Goal: Task Accomplishment & Management: Manage account settings

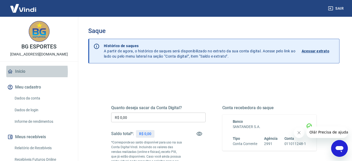
click at [16, 72] on link "Início" at bounding box center [39, 71] width 66 height 11
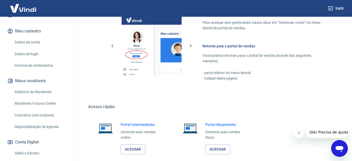
scroll to position [112, 0]
